Goal: Use online tool/utility: Utilize a website feature to perform a specific function

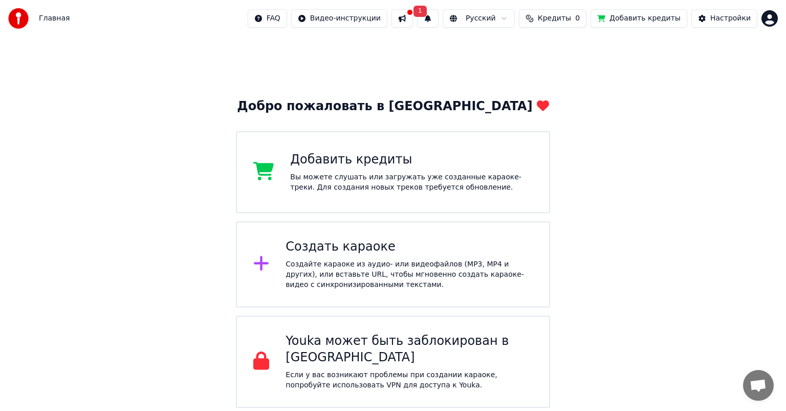
click at [361, 25] on html "Главная FAQ Видео-инструкции 1 Русский Кредиты 0 Добавить кредиты Настройки Доб…" at bounding box center [393, 203] width 786 height 407
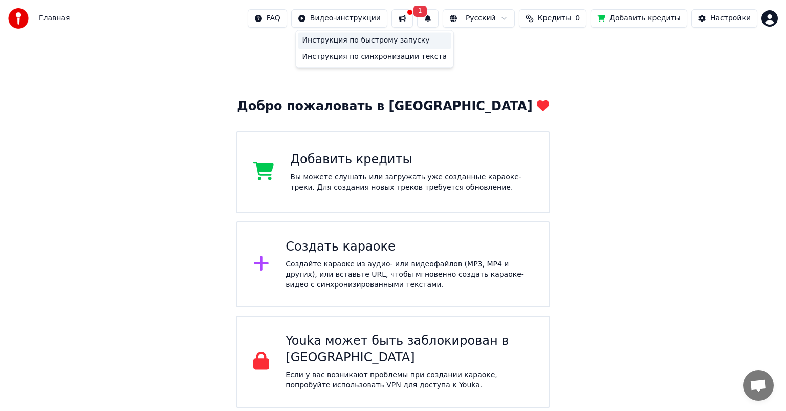
click at [346, 41] on div "Инструкция по быстрому запуску" at bounding box center [374, 40] width 153 height 16
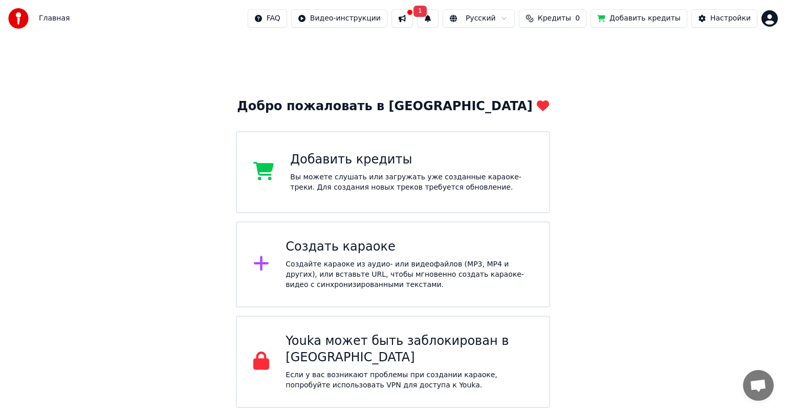
click at [302, 274] on div "Создайте караоке из аудио- или видеофайлов (MP3, MP4 и других), или вставьте UR…" at bounding box center [409, 274] width 247 height 31
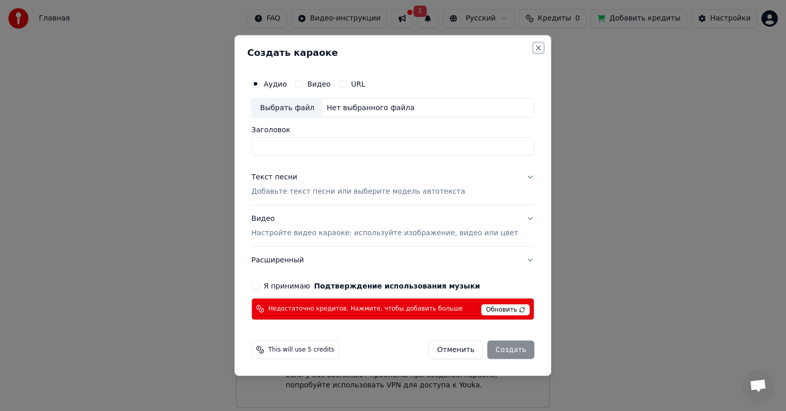
click at [535, 52] on button "Close" at bounding box center [539, 48] width 8 height 8
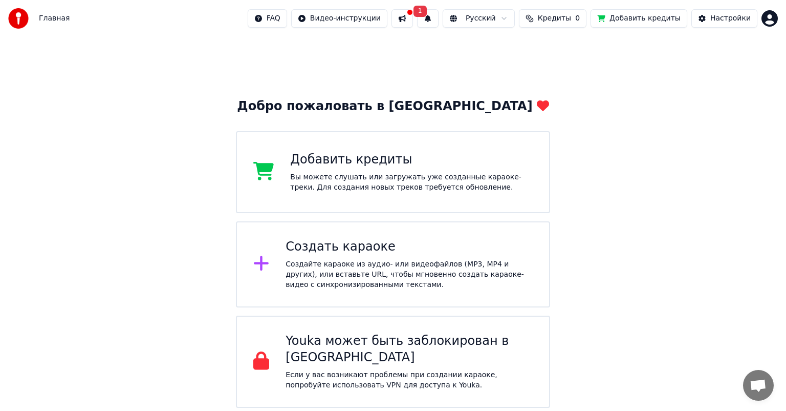
click at [557, 17] on span "Кредиты" at bounding box center [554, 18] width 33 height 10
click at [563, 75] on button "Обновить" at bounding box center [567, 77] width 62 height 18
click at [563, 80] on button "Обновить" at bounding box center [567, 77] width 62 height 18
click at [413, 16] on button at bounding box center [402, 18] width 21 height 18
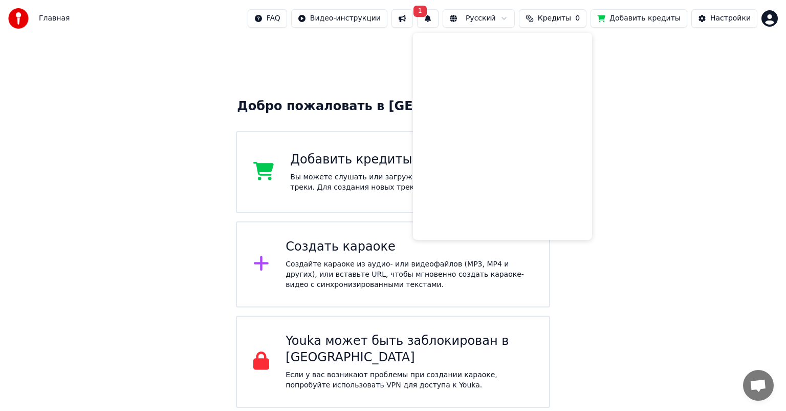
click at [617, 132] on div "Добро пожаловать в Youka Добавить кредиты Вы можете слушать или загружать уже с…" at bounding box center [393, 222] width 786 height 371
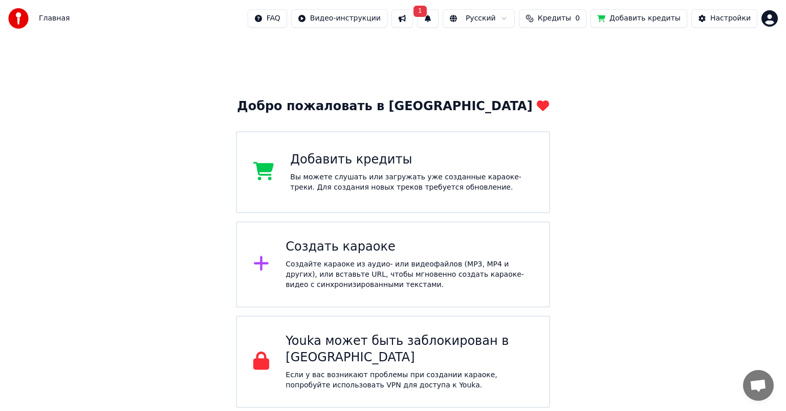
click at [340, 250] on div "Создать караоке" at bounding box center [409, 247] width 247 height 16
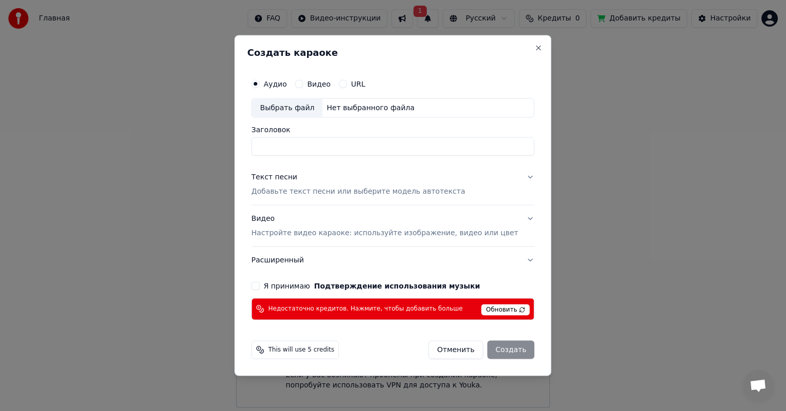
click at [260, 283] on button "Я принимаю Подтверждение использования музыки" at bounding box center [255, 285] width 8 height 8
click at [501, 350] on div "Отменить Создать" at bounding box center [481, 349] width 106 height 18
click at [308, 351] on span "This will use 5 credits" at bounding box center [301, 349] width 66 height 8
drag, startPoint x: 283, startPoint y: 350, endPoint x: 338, endPoint y: 349, distance: 54.8
click at [334, 349] on span "This will use 5 credits" at bounding box center [301, 349] width 66 height 8
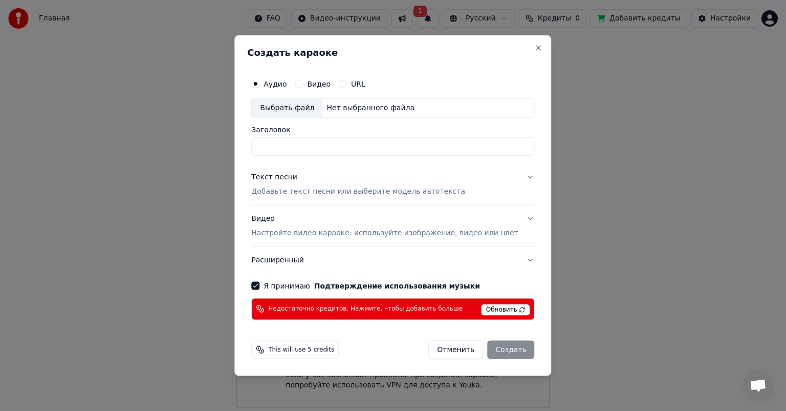
click at [346, 350] on div "This will use 5 credits Отменить Создать" at bounding box center [392, 349] width 283 height 18
drag, startPoint x: 283, startPoint y: 347, endPoint x: 407, endPoint y: 357, distance: 124.3
click at [407, 357] on div "This will use 5 credits Отменить Создать" at bounding box center [392, 349] width 283 height 18
click at [384, 351] on div "This will use 5 credits Отменить Создать" at bounding box center [392, 349] width 283 height 18
click at [313, 347] on span "This will use 5 credits" at bounding box center [301, 349] width 66 height 8
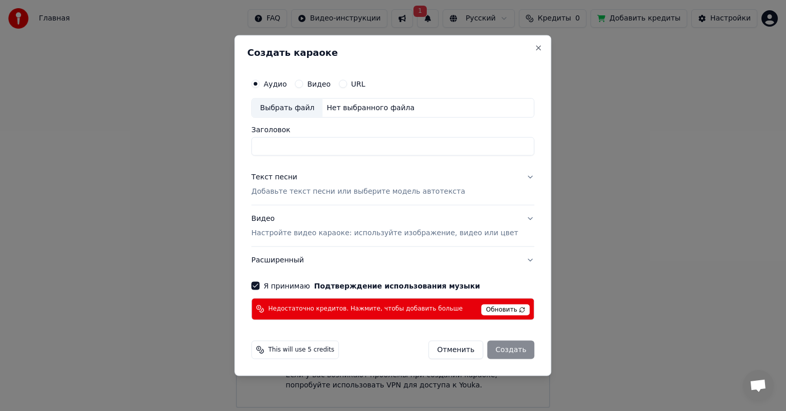
click at [291, 351] on span "This will use 5 credits" at bounding box center [301, 349] width 66 height 8
drag, startPoint x: 283, startPoint y: 349, endPoint x: 385, endPoint y: 354, distance: 102.5
click at [385, 354] on div "This will use 5 credits Отменить Создать" at bounding box center [392, 349] width 283 height 18
click at [292, 148] on input "Заголовок" at bounding box center [392, 146] width 283 height 18
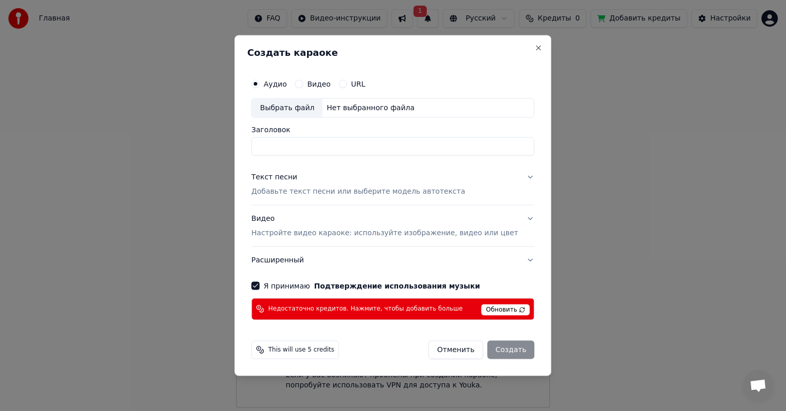
click at [291, 104] on div "Выбрать файл" at bounding box center [287, 108] width 71 height 18
click at [535, 47] on button "Close" at bounding box center [539, 48] width 8 height 8
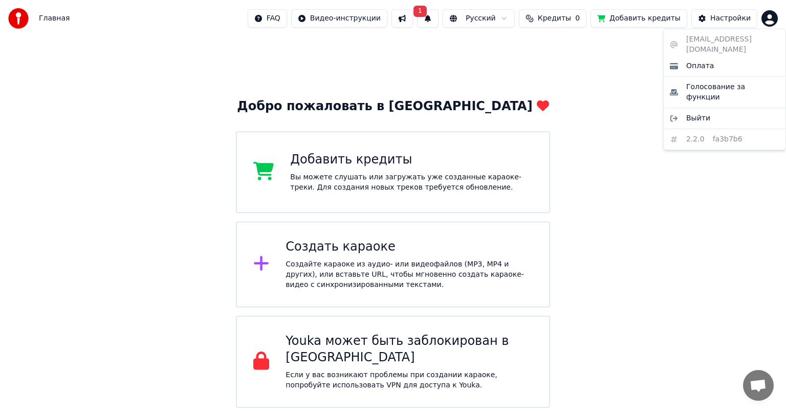
click at [772, 14] on html "Главная FAQ Видео-инструкции 1 Русский Кредиты 0 Добавить кредиты Настройки Доб…" at bounding box center [393, 203] width 786 height 407
click at [693, 119] on div "[EMAIL_ADDRESS][DOMAIN_NAME] Оплата Голосование за функции Выйти 2.2.0 fa3b7b6" at bounding box center [724, 89] width 123 height 121
click at [691, 40] on div "[EMAIL_ADDRESS][DOMAIN_NAME] Оплата Голосование за функции Выйти 2.2.0 fa3b7b6" at bounding box center [724, 89] width 123 height 121
click at [690, 61] on span "Оплата" at bounding box center [700, 66] width 28 height 10
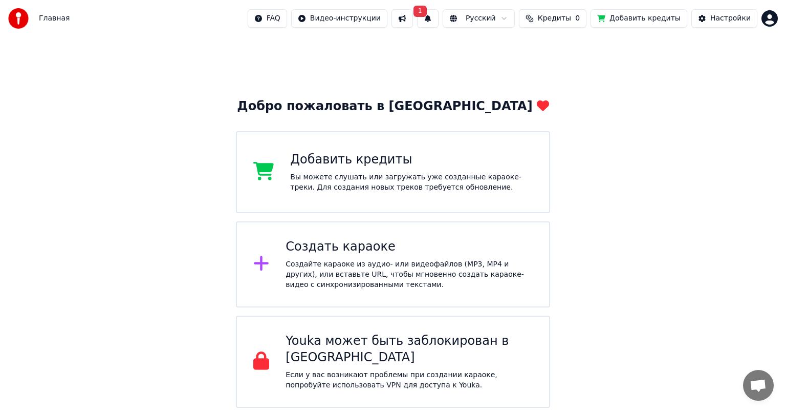
click at [315, 260] on div "Создайте караоке из аудио- или видеофайлов (MP3, MP4 и других), или вставьте UR…" at bounding box center [409, 274] width 247 height 31
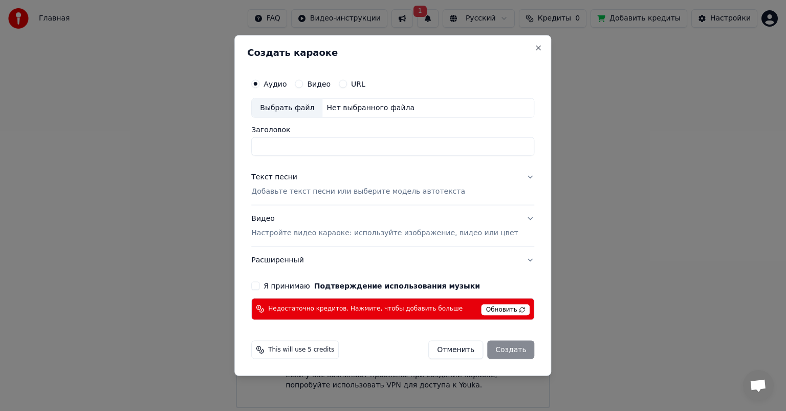
click at [516, 216] on button "Видео Настройте видео караоке: используйте изображение, видео или цвет" at bounding box center [392, 225] width 283 height 41
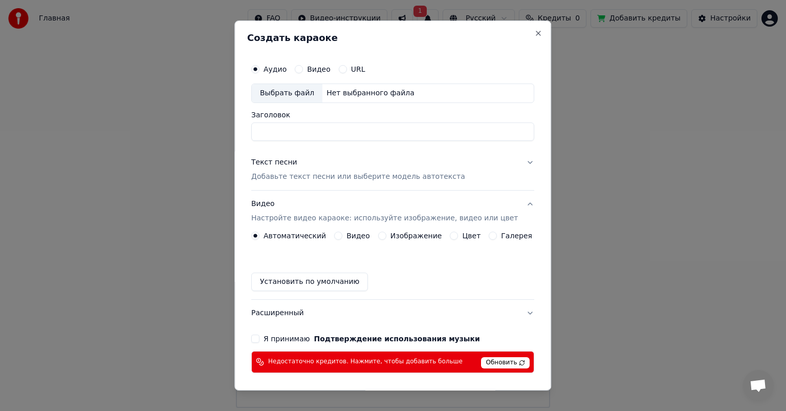
click at [450, 237] on button "Цвет" at bounding box center [454, 235] width 8 height 8
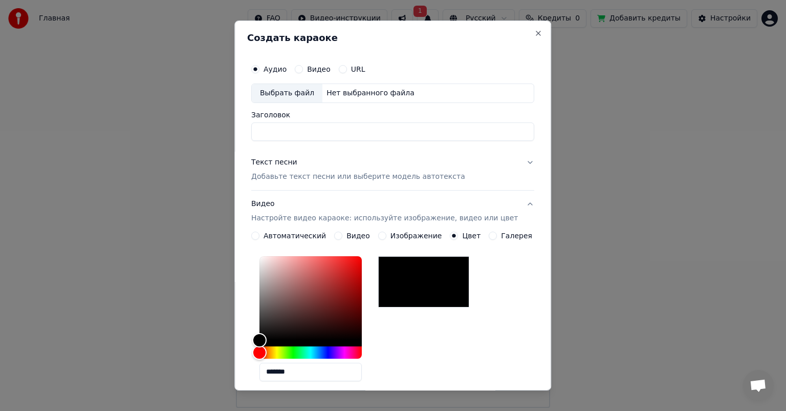
click at [489, 234] on button "Галерея" at bounding box center [493, 235] width 8 height 8
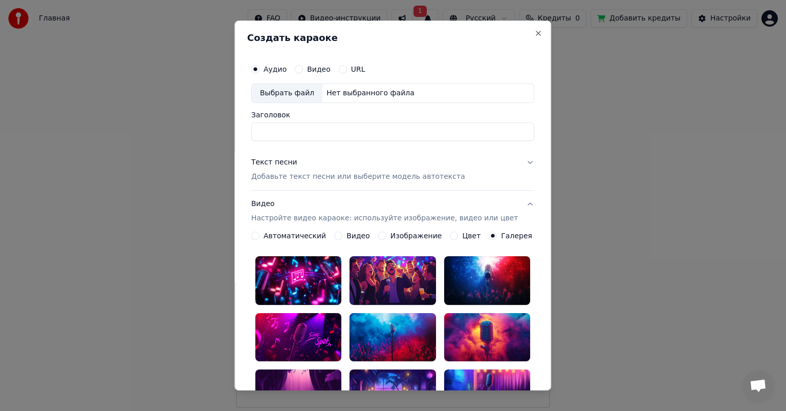
click at [374, 235] on div "Автоматический Видео Изображение Цвет Галерея" at bounding box center [391, 235] width 281 height 8
click at [380, 235] on button "Изображение" at bounding box center [382, 235] width 8 height 8
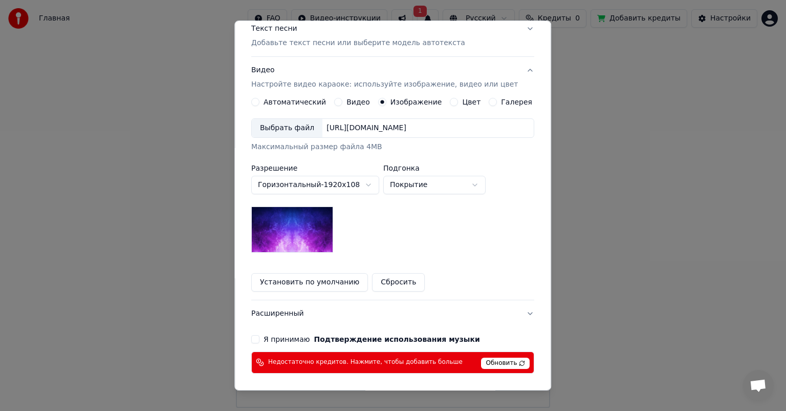
scroll to position [141, 0]
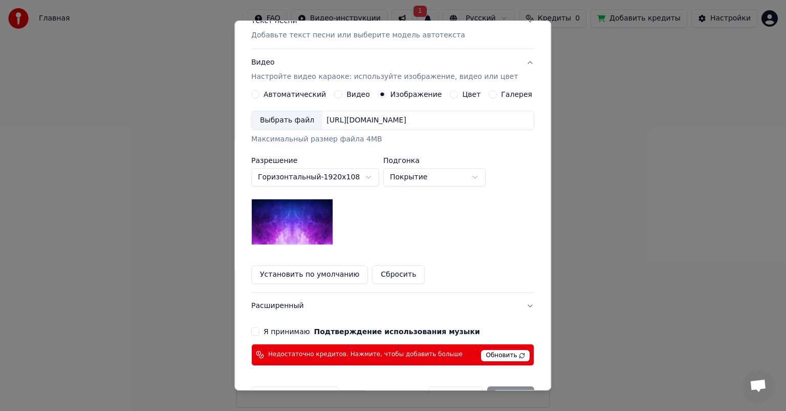
click at [481, 174] on body "Главная FAQ Видео-инструкции 1 Русский Кредиты 0 Добавить кредиты Настройки Доб…" at bounding box center [393, 203] width 786 height 407
click at [365, 198] on body "Главная FAQ Видео-инструкции 1 Русский Кредиты 0 Добавить кредиты Настройки Доб…" at bounding box center [393, 203] width 786 height 407
click at [338, 93] on button "Видео" at bounding box center [338, 94] width 8 height 8
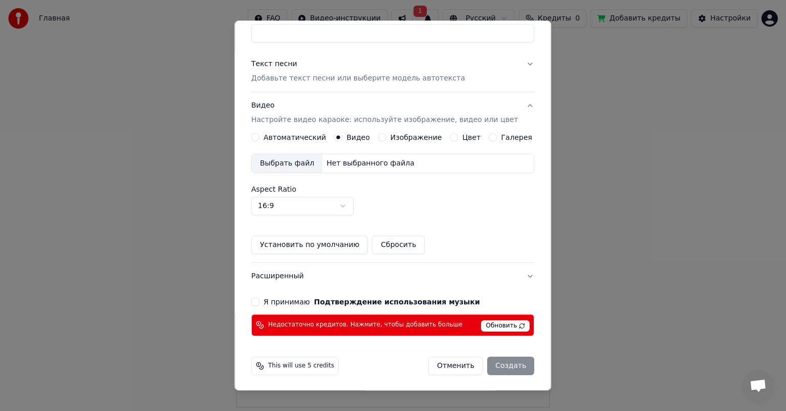
click at [260, 136] on button "Автоматический" at bounding box center [255, 137] width 8 height 8
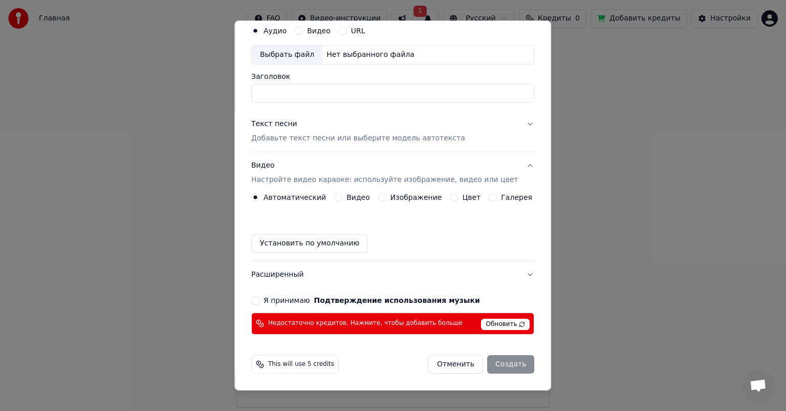
scroll to position [37, 0]
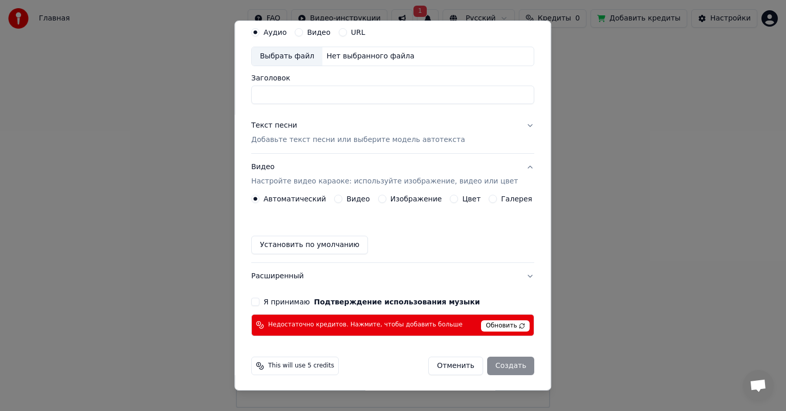
click at [343, 195] on div "Видео" at bounding box center [352, 199] width 36 height 8
click at [337, 196] on button "Видео" at bounding box center [338, 199] width 8 height 8
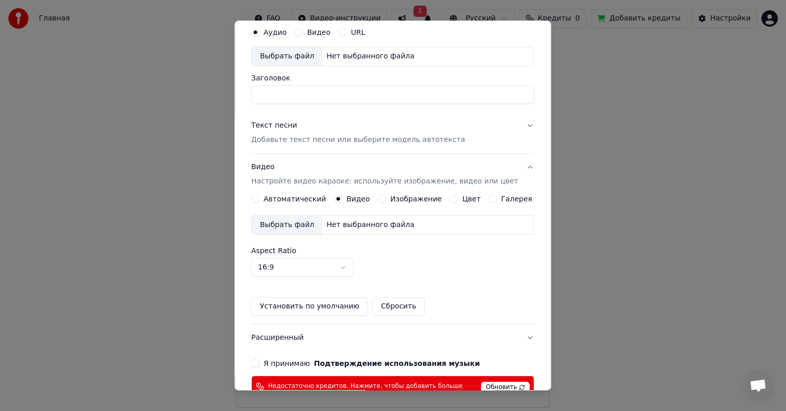
click at [268, 200] on div "Автоматический" at bounding box center [288, 199] width 75 height 8
